Goal: Find specific page/section: Find specific page/section

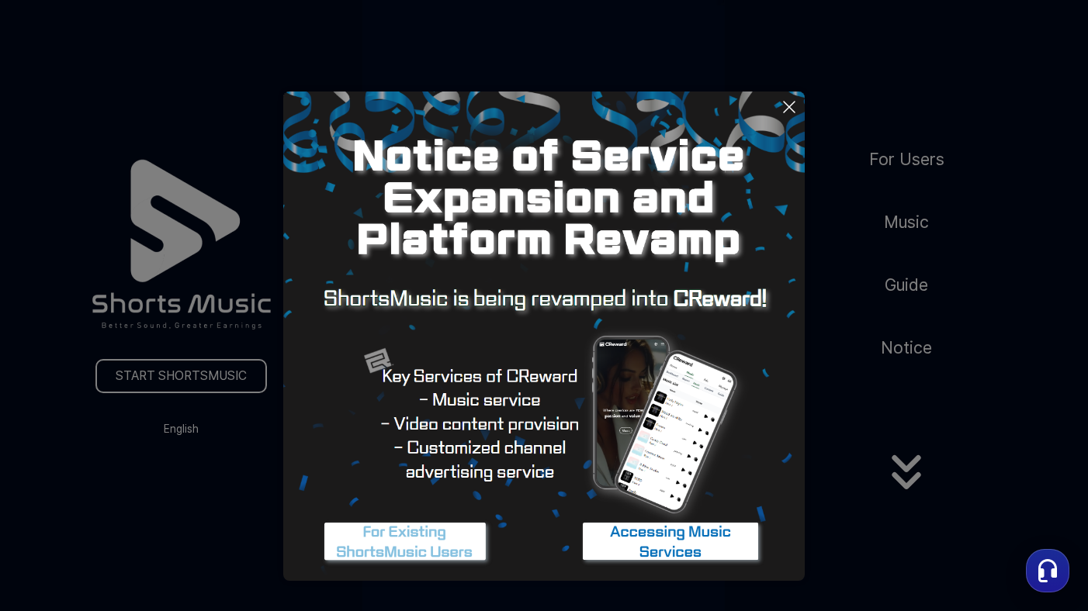
click at [423, 541] on img at bounding box center [405, 543] width 194 height 58
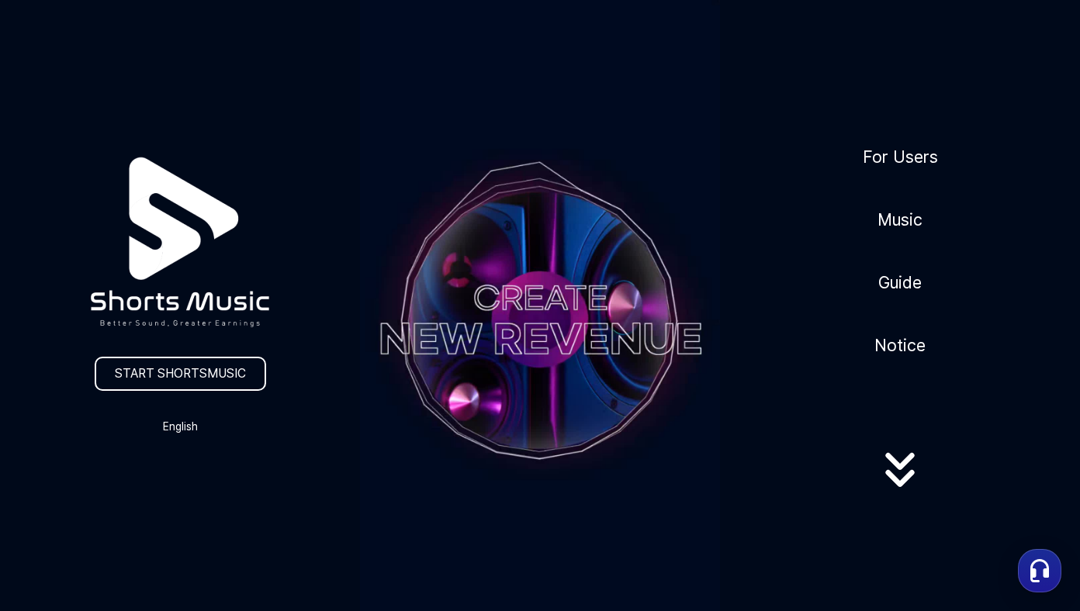
click at [891, 472] on icon at bounding box center [899, 466] width 29 height 17
click at [894, 474] on icon at bounding box center [899, 471] width 99 height 62
click at [884, 163] on link "For Users" at bounding box center [900, 157] width 88 height 38
click at [883, 215] on link "Music" at bounding box center [899, 220] width 57 height 38
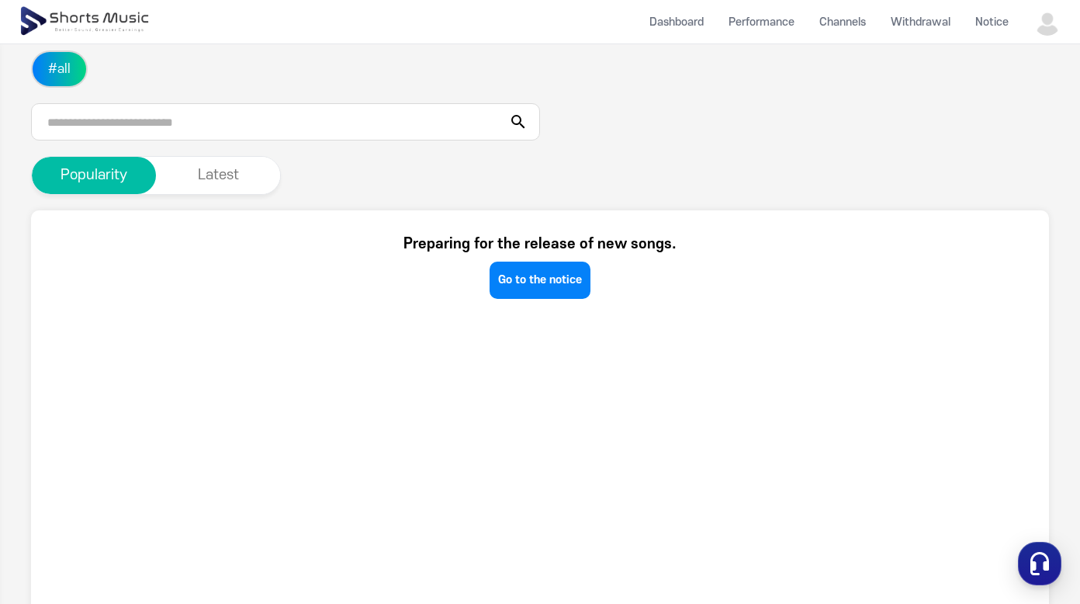
scroll to position [235, 0]
